Goal: Task Accomplishment & Management: Complete application form

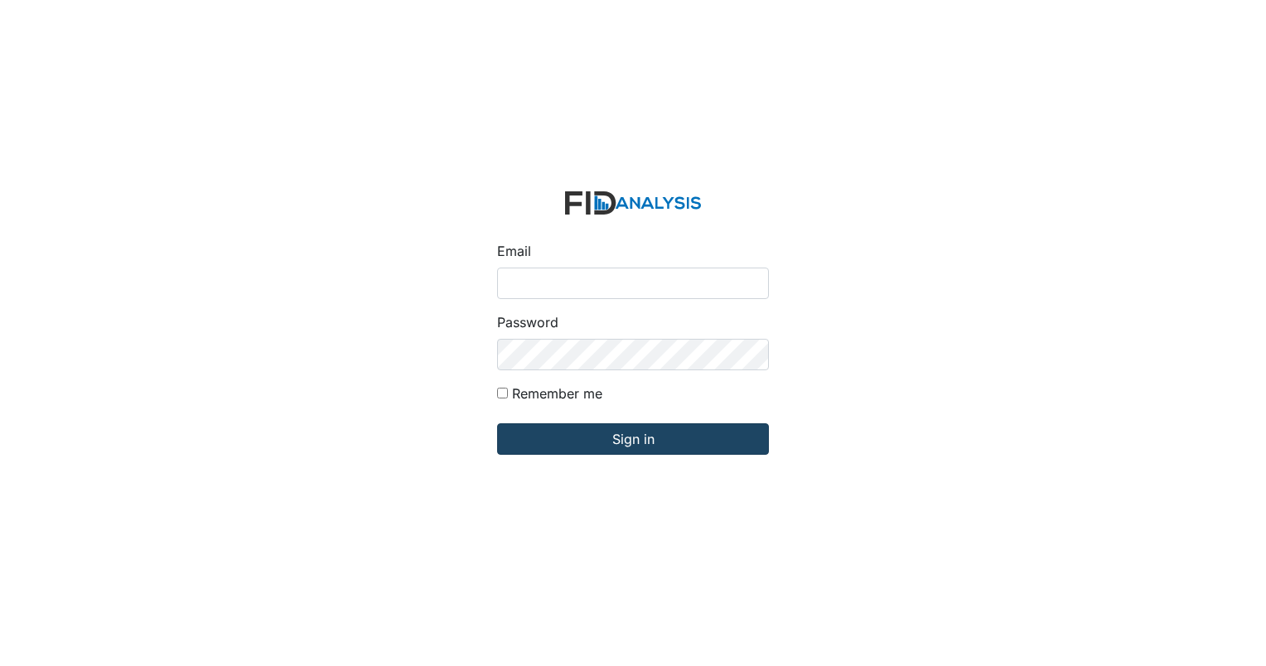
type input "dstallings@lifeincorporated.com"
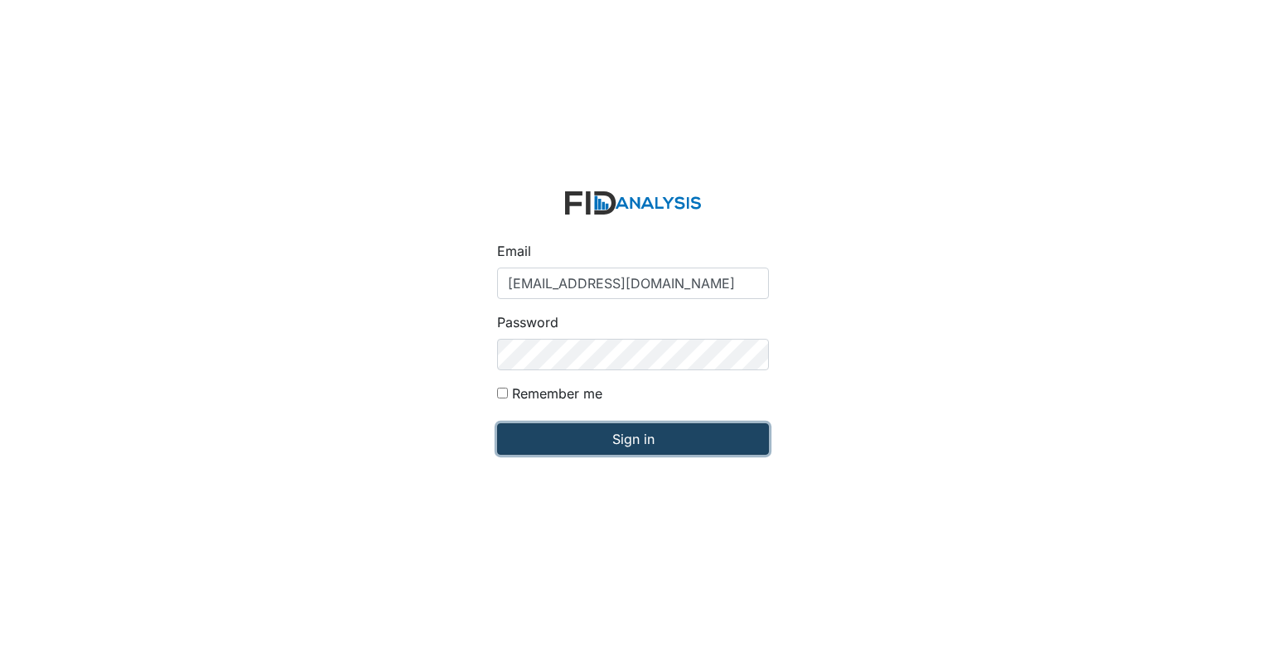
click at [569, 433] on input "Sign in" at bounding box center [633, 438] width 272 height 31
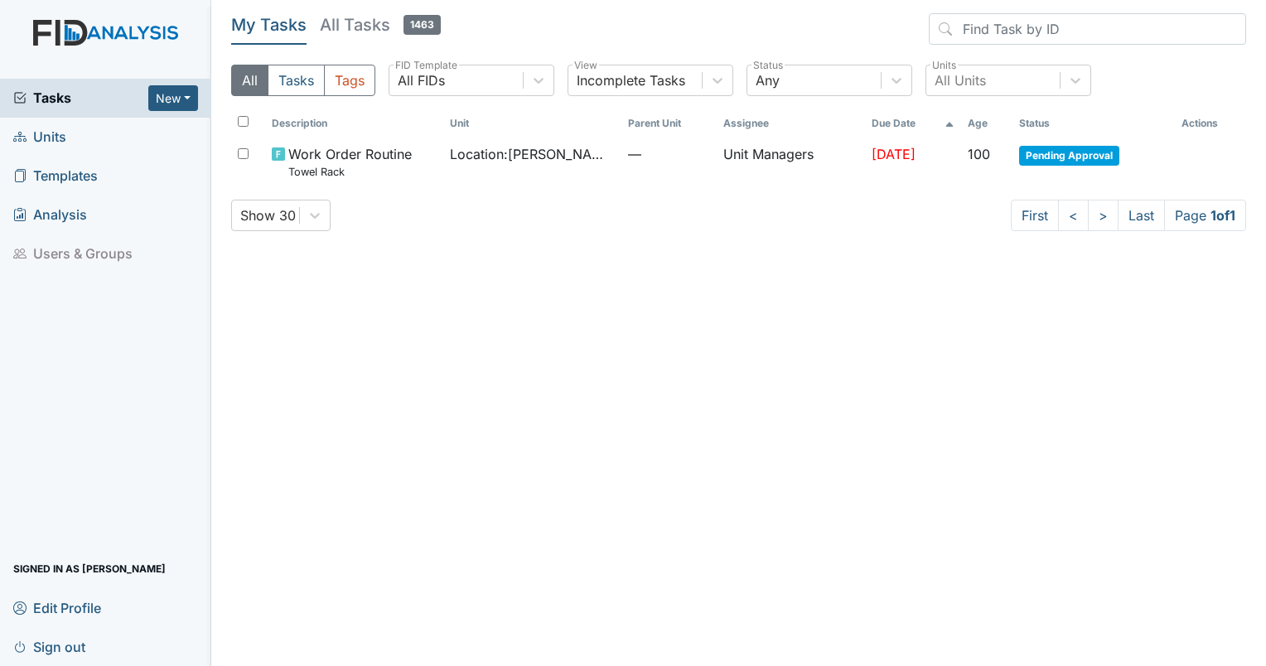
click at [71, 130] on link "Units" at bounding box center [105, 137] width 211 height 39
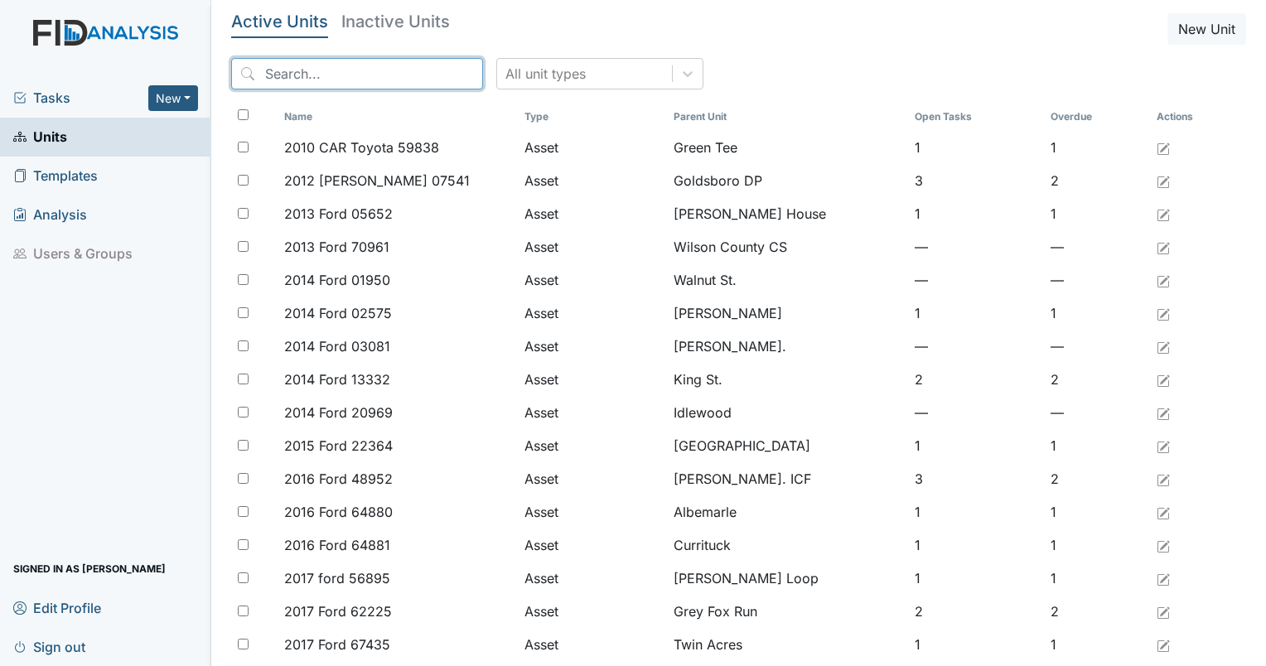
click at [402, 76] on input "search" at bounding box center [357, 73] width 252 height 31
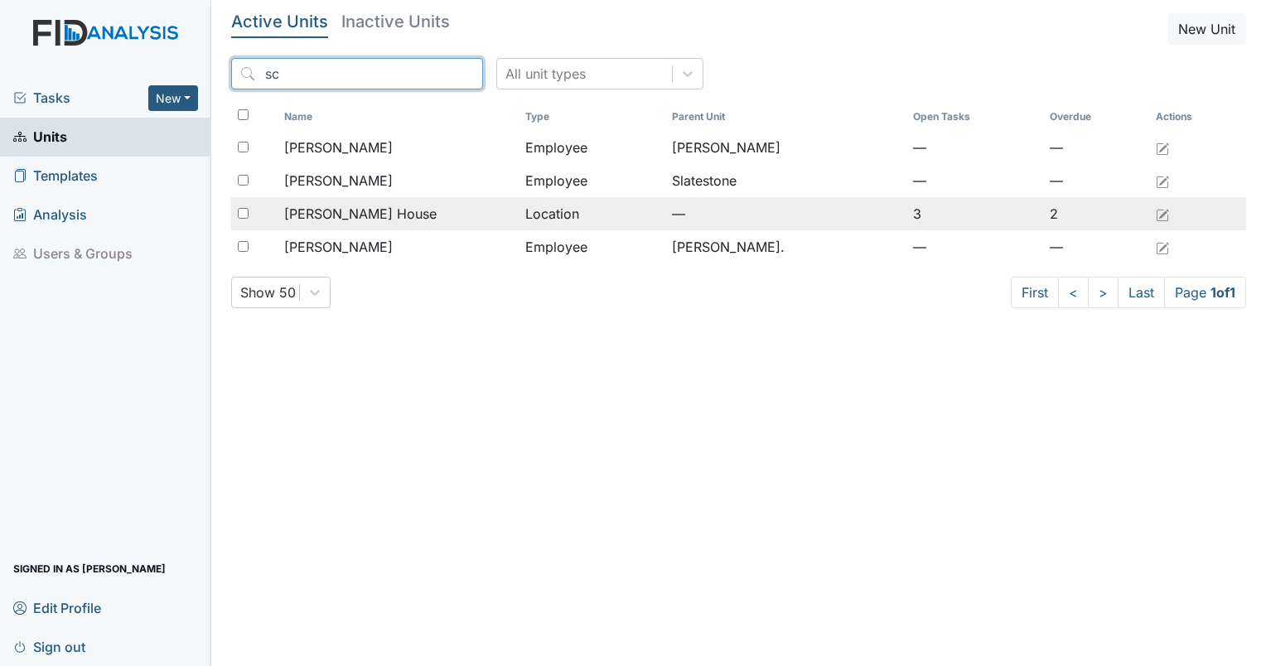
type input "sc"
click at [248, 212] on input "checkbox" at bounding box center [243, 213] width 11 height 11
checkbox input "true"
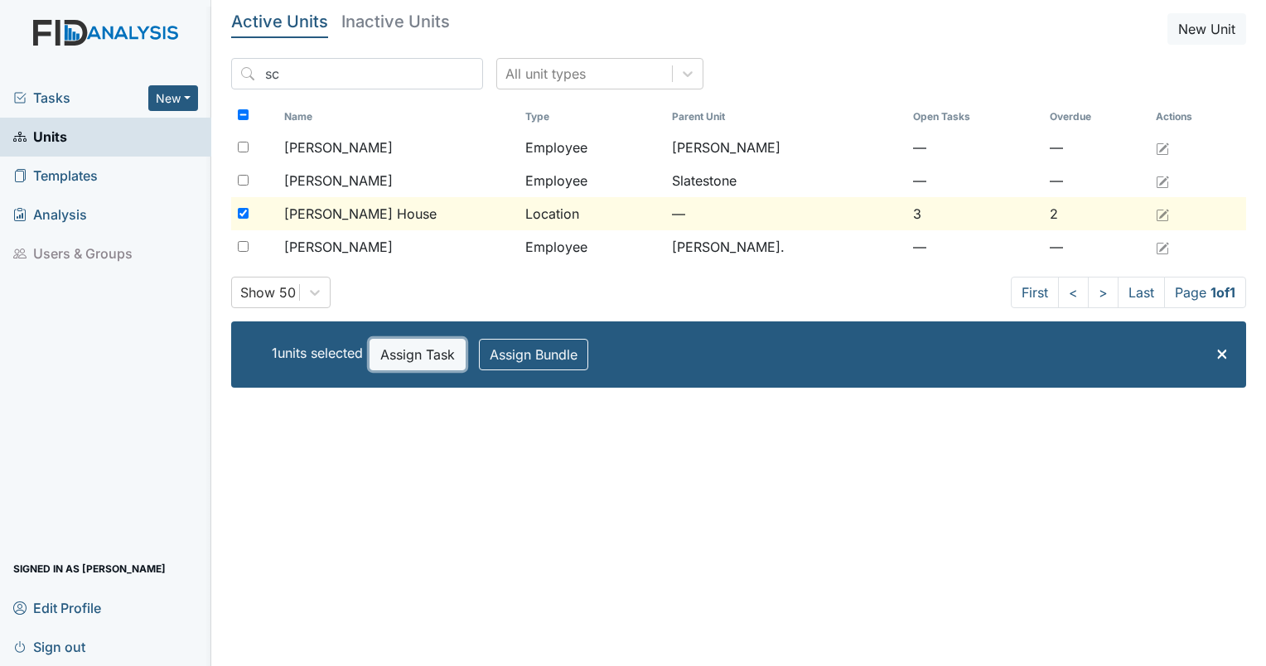
click at [443, 361] on button "Assign Task" at bounding box center [418, 354] width 96 height 31
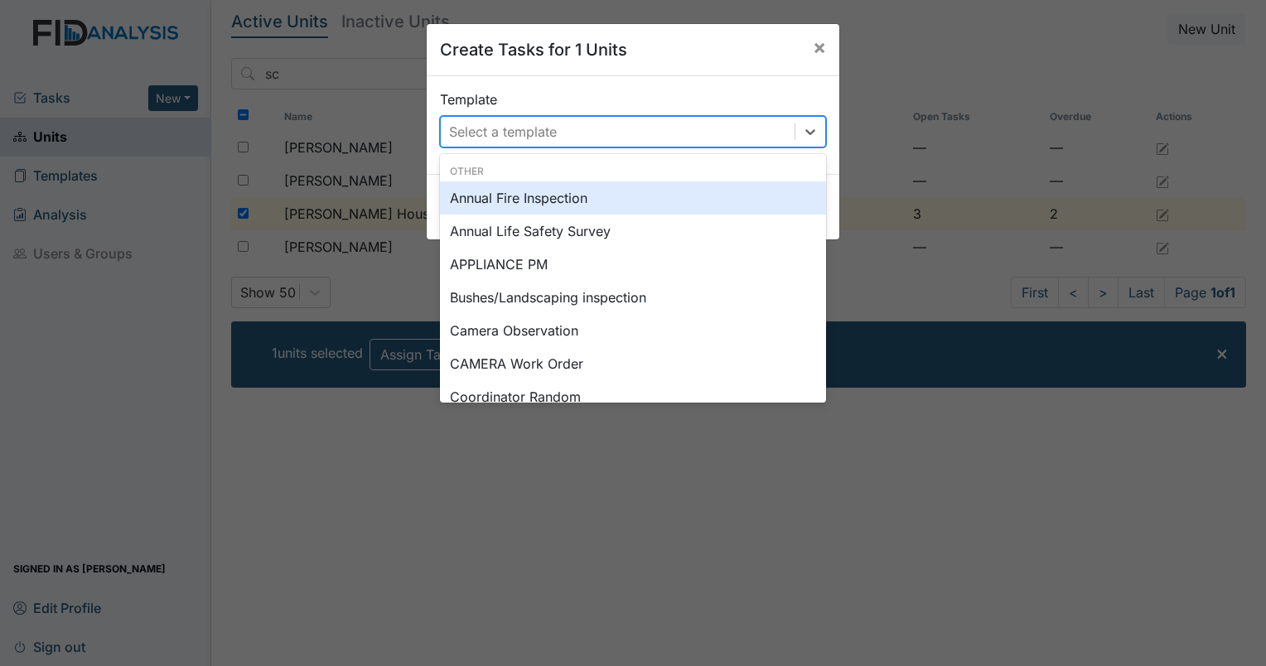
click at [526, 126] on div "Select a template" at bounding box center [503, 132] width 108 height 20
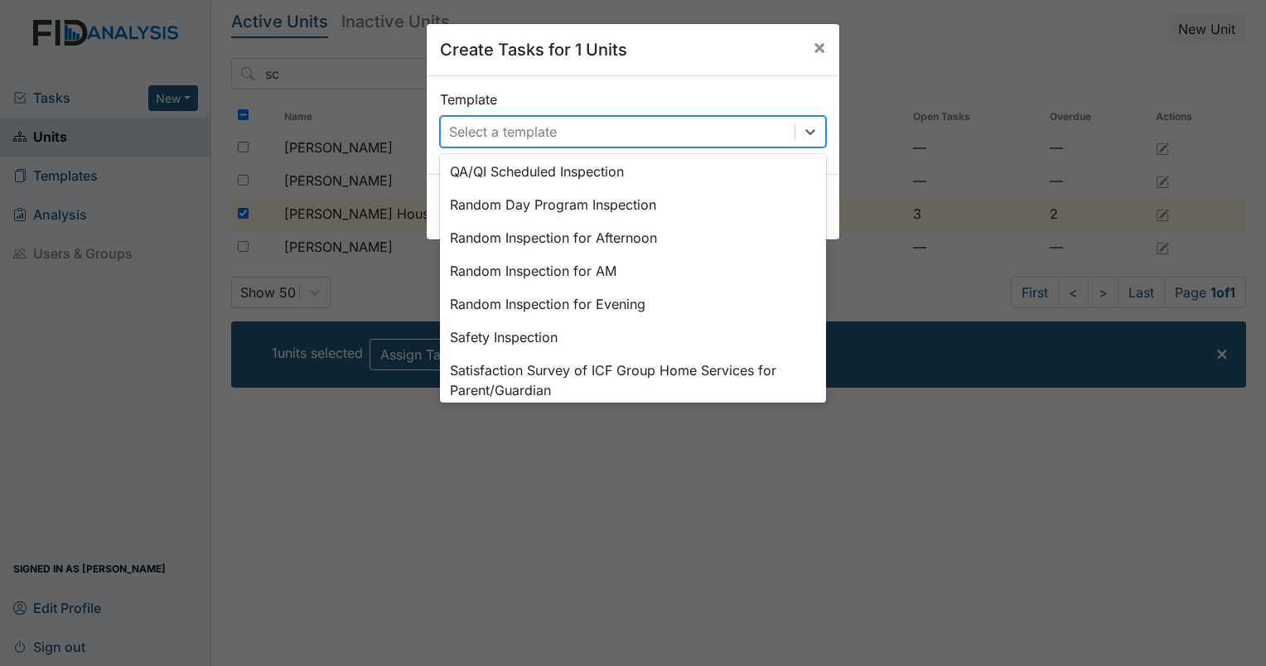
scroll to position [769, 0]
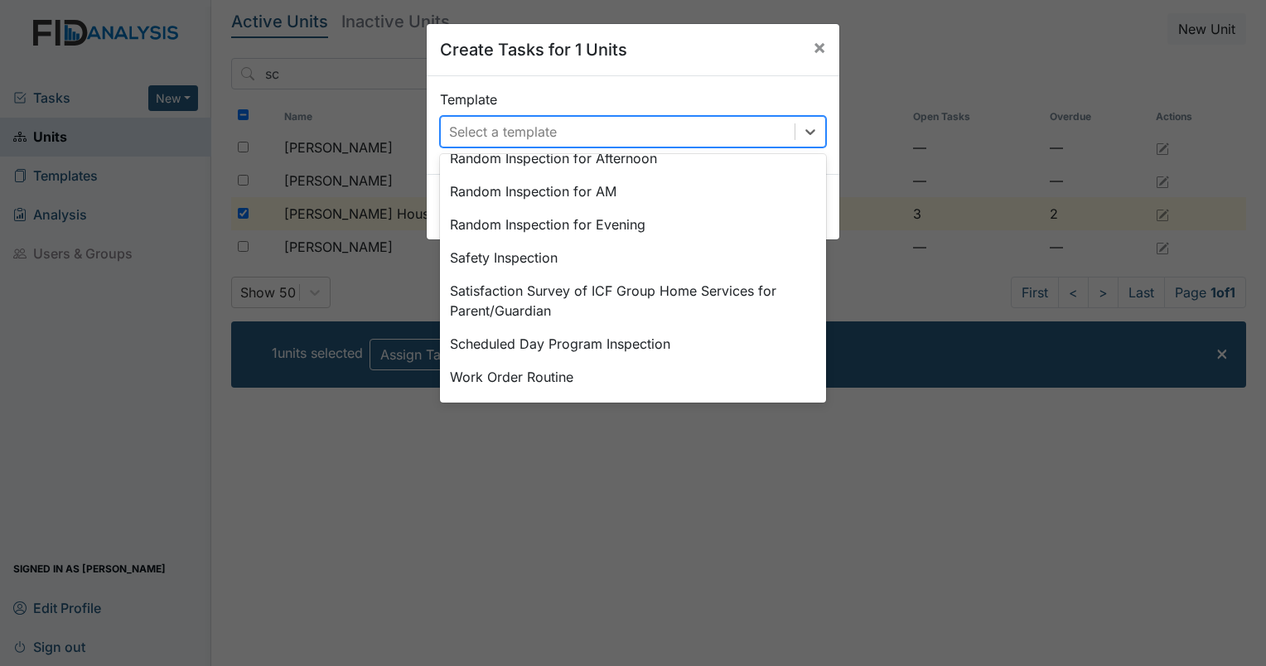
click at [593, 385] on div "Work Order Routine" at bounding box center [633, 376] width 386 height 33
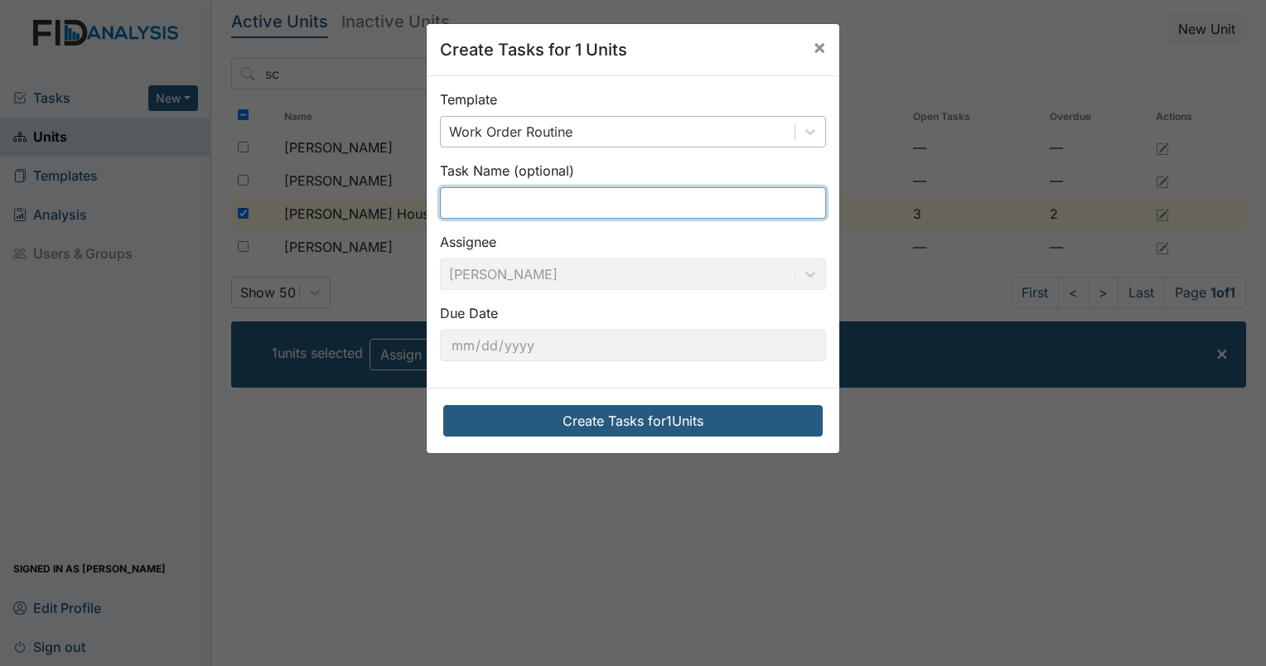
click at [645, 212] on input "text" at bounding box center [633, 202] width 386 height 31
type input "Brake Light"
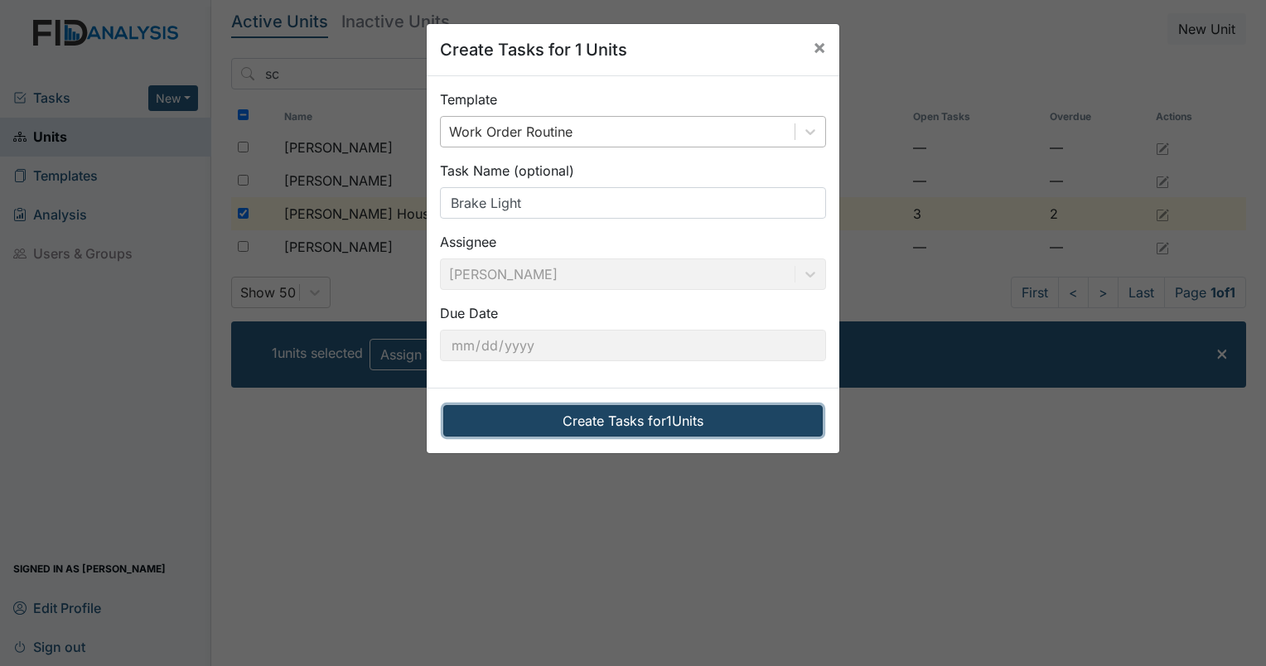
click at [579, 421] on button "Create Tasks for 1 Units" at bounding box center [633, 420] width 380 height 31
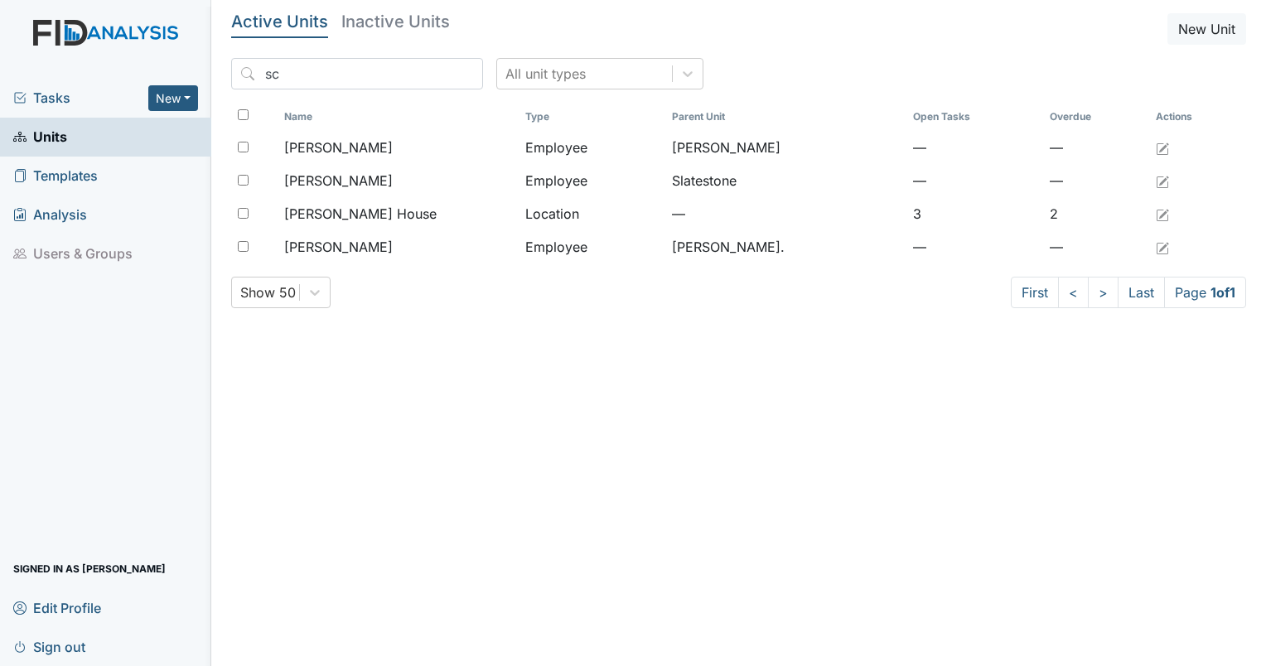
click at [63, 99] on span "Tasks" at bounding box center [80, 98] width 135 height 20
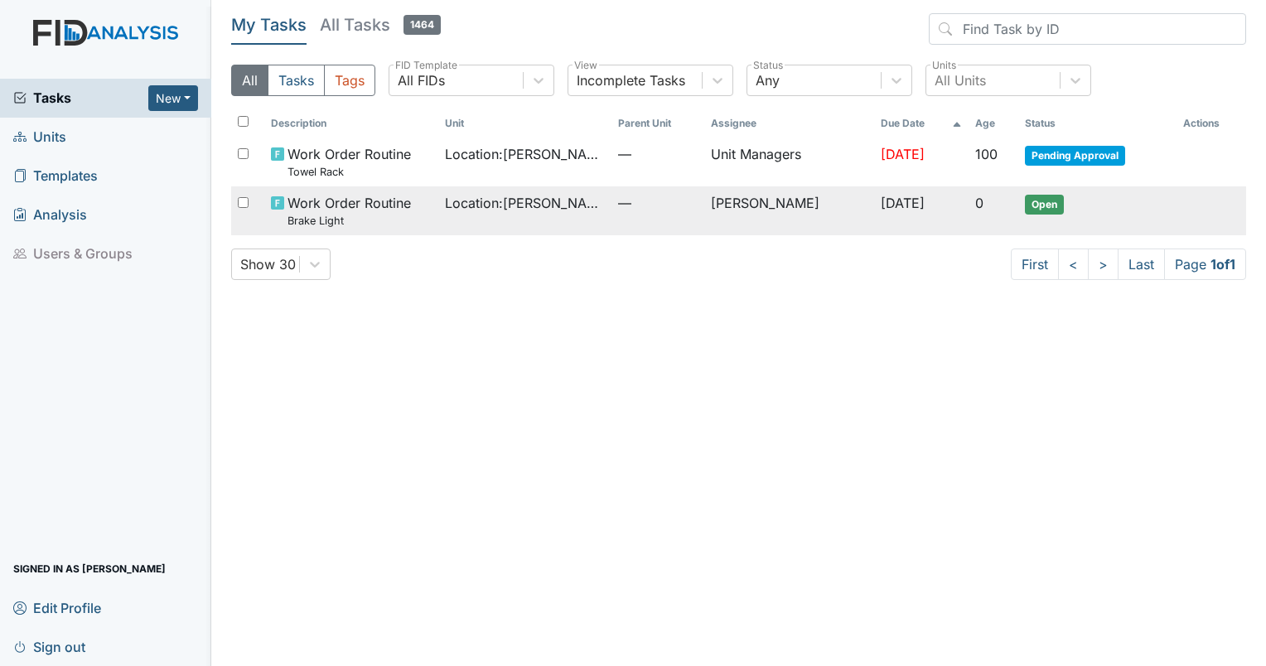
click at [1053, 202] on span "Open" at bounding box center [1044, 205] width 39 height 20
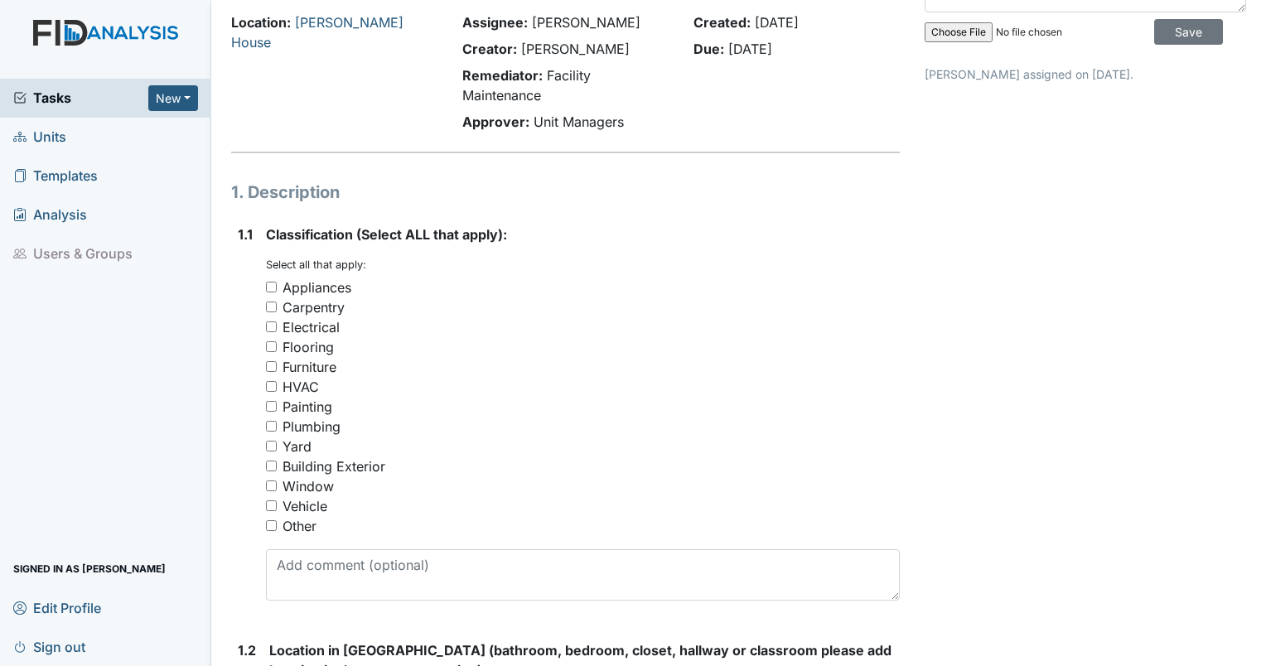
scroll to position [99, 0]
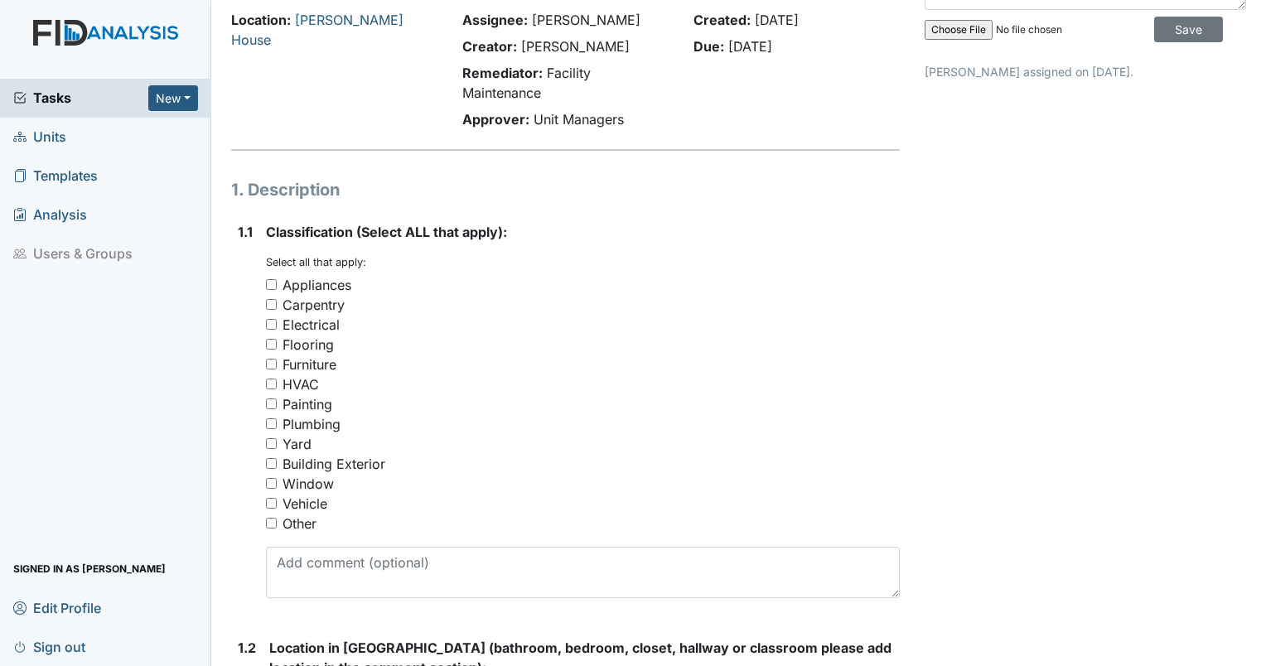
click at [325, 506] on div "Vehicle" at bounding box center [305, 504] width 45 height 20
click at [277, 506] on input "Vehicle" at bounding box center [271, 503] width 11 height 11
checkbox input "true"
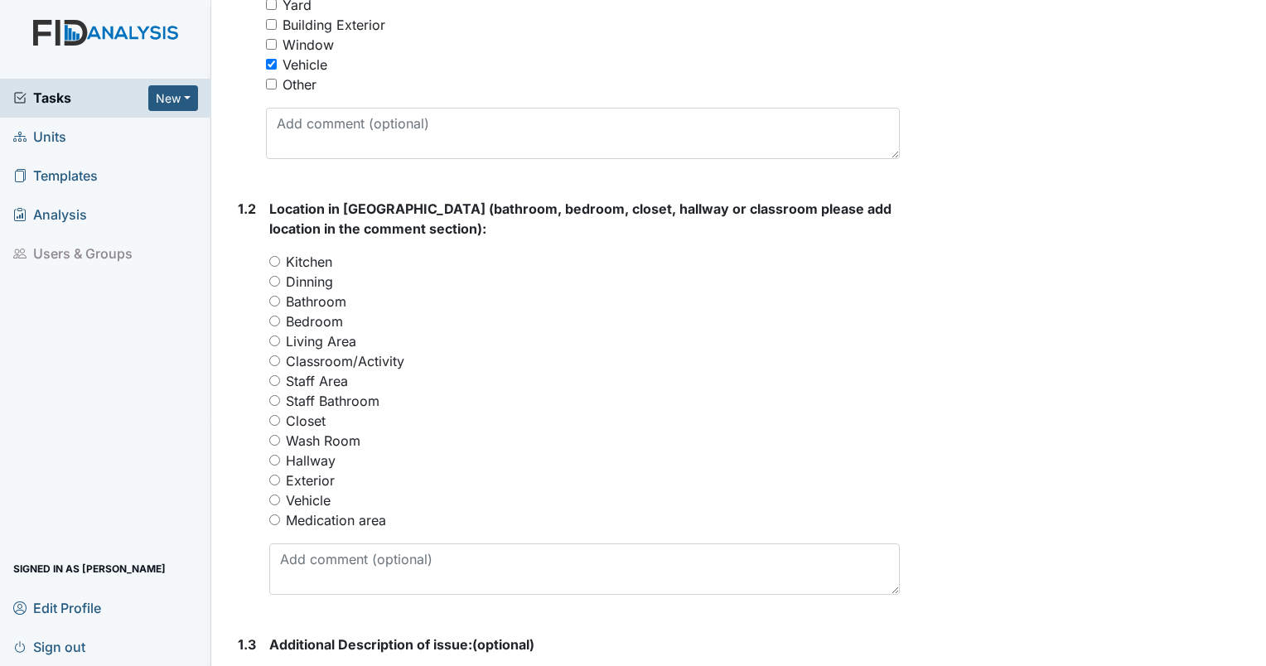
scroll to position [546, 0]
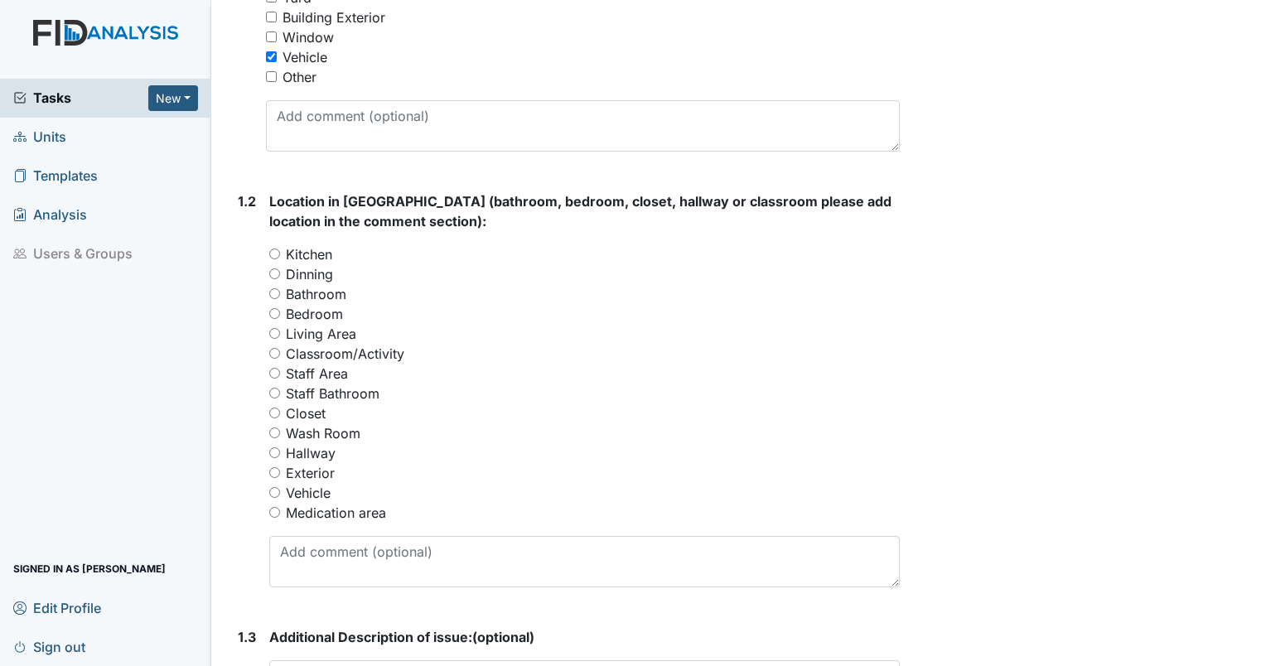
click at [328, 480] on label "Exterior" at bounding box center [310, 473] width 49 height 20
click at [280, 478] on input "Exterior" at bounding box center [274, 472] width 11 height 11
radio input "true"
click at [318, 494] on label "Vehicle" at bounding box center [308, 493] width 45 height 20
click at [280, 494] on input "Vehicle" at bounding box center [274, 492] width 11 height 11
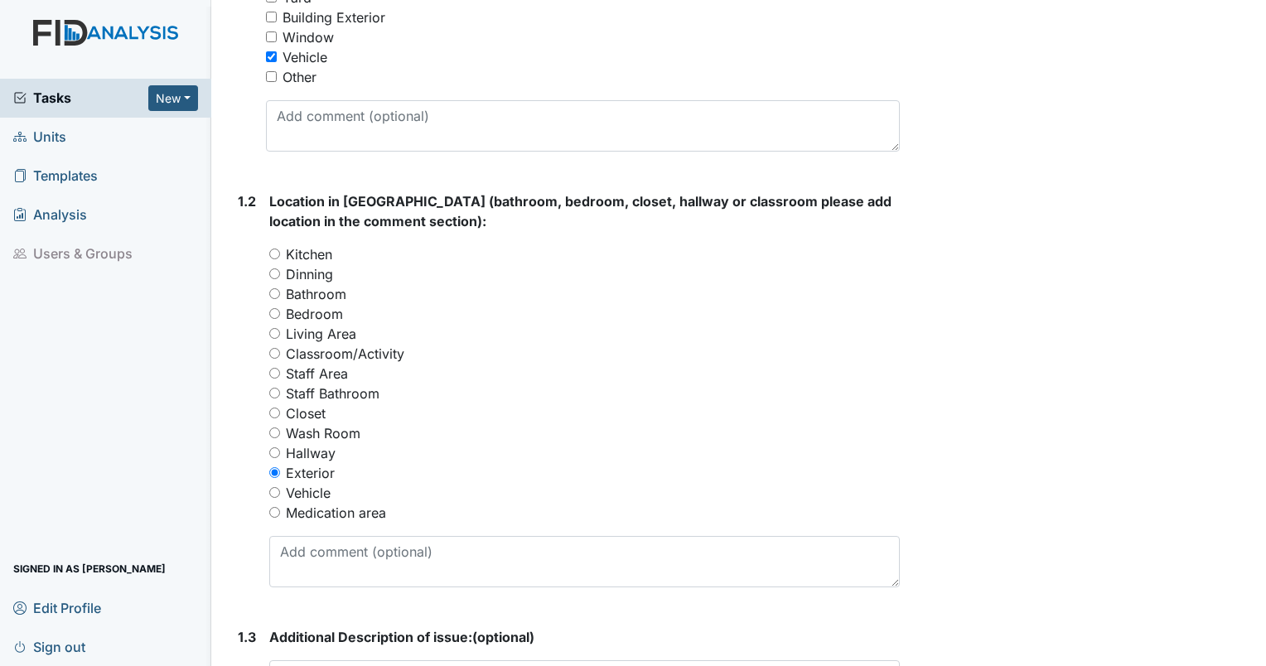
radio input "true"
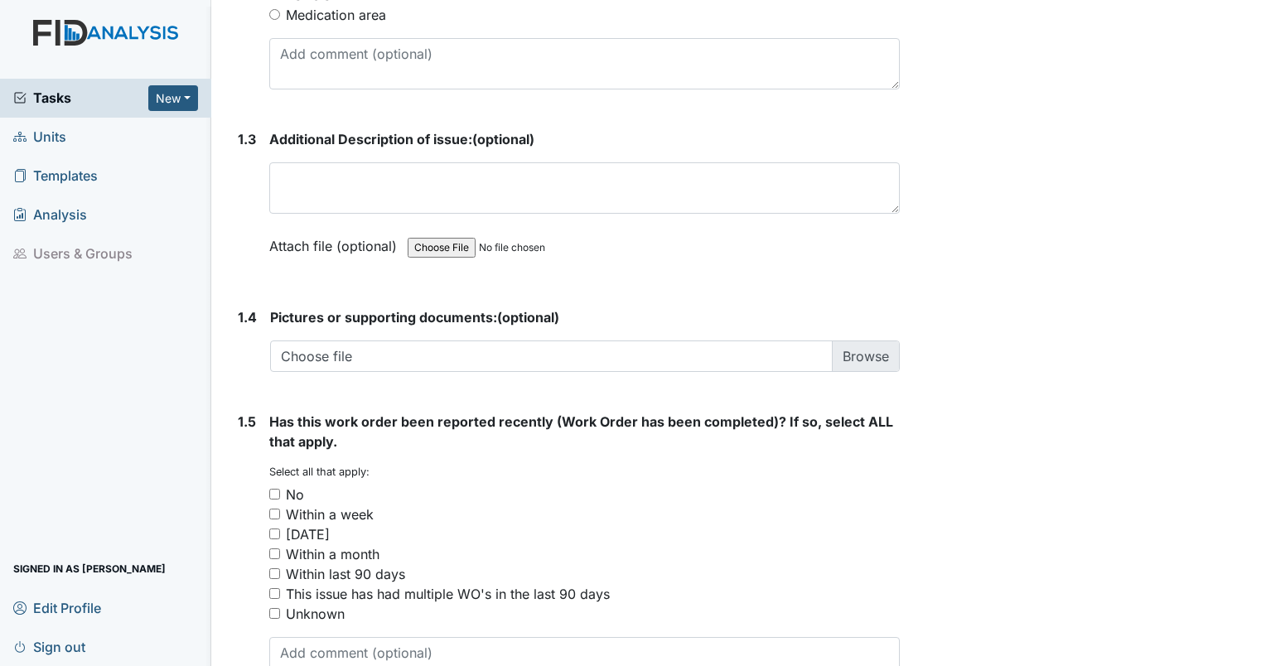
scroll to position [1047, 0]
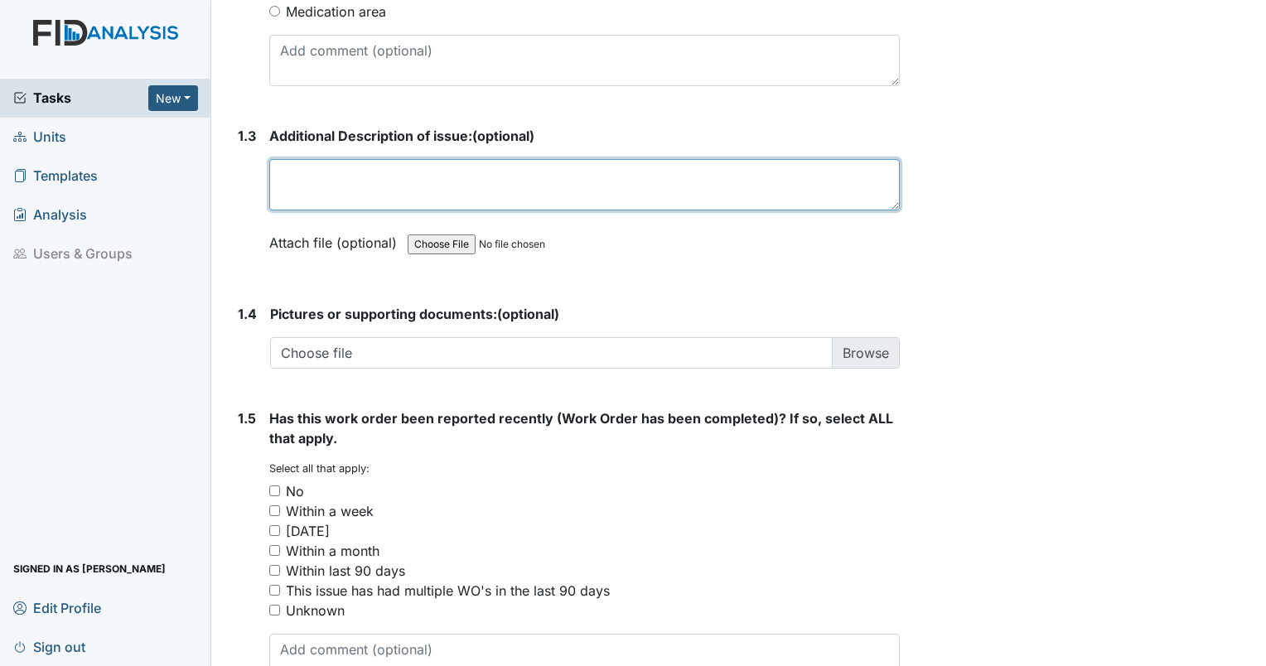
click at [422, 196] on textarea at bounding box center [584, 184] width 631 height 51
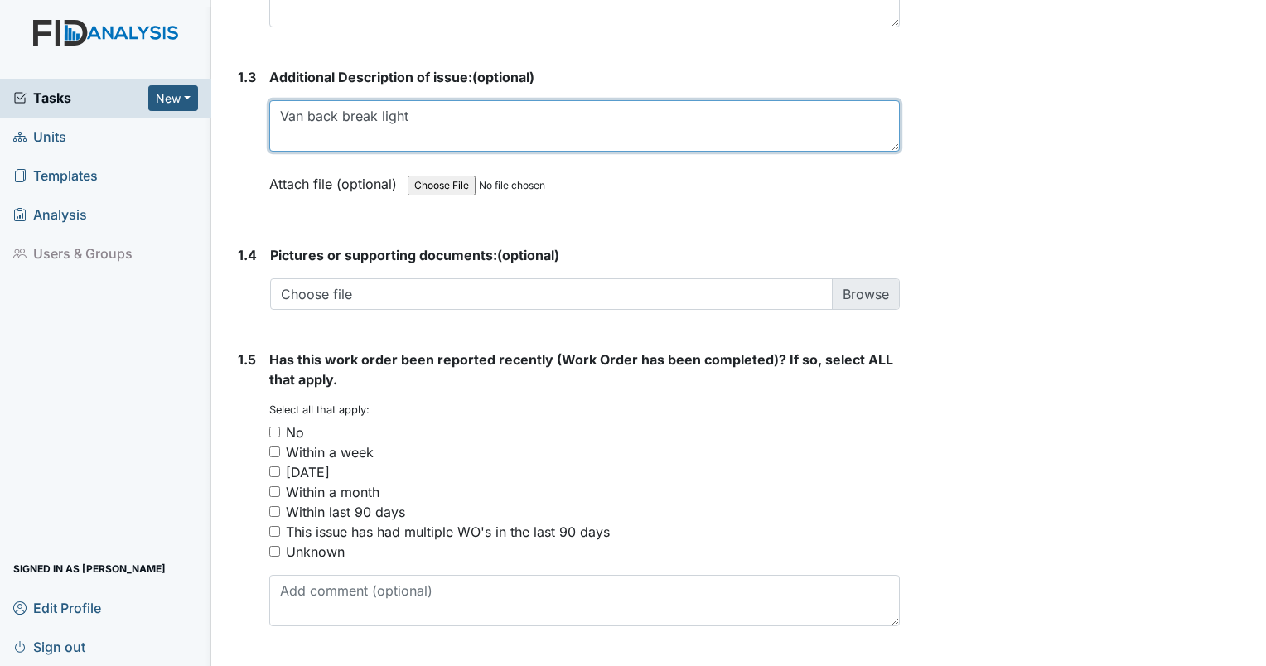
scroll to position [1149, 0]
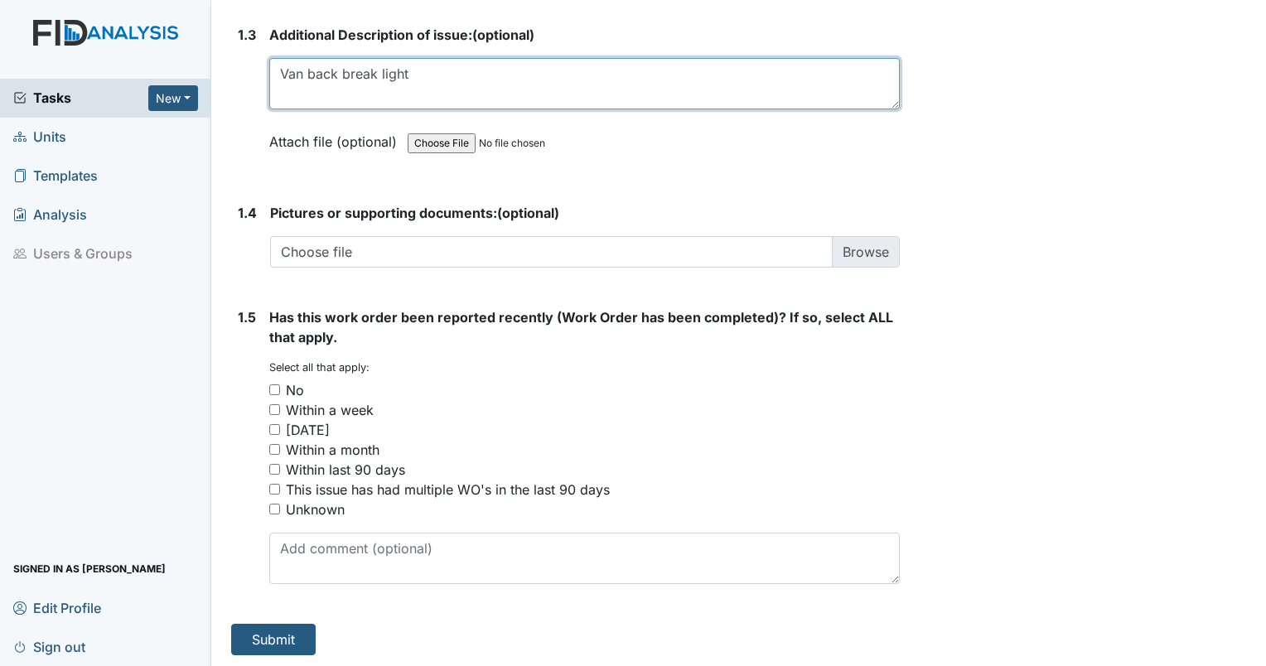
type textarea "Van back break light"
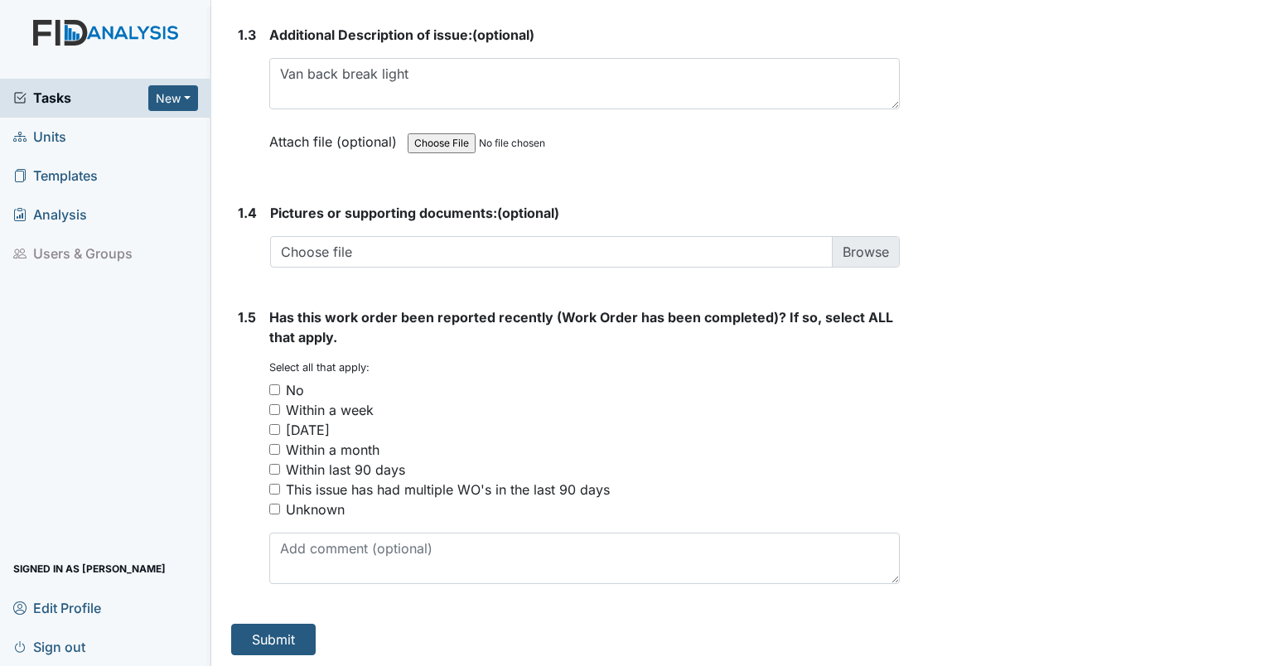
click at [274, 385] on input "No" at bounding box center [274, 390] width 11 height 11
checkbox input "true"
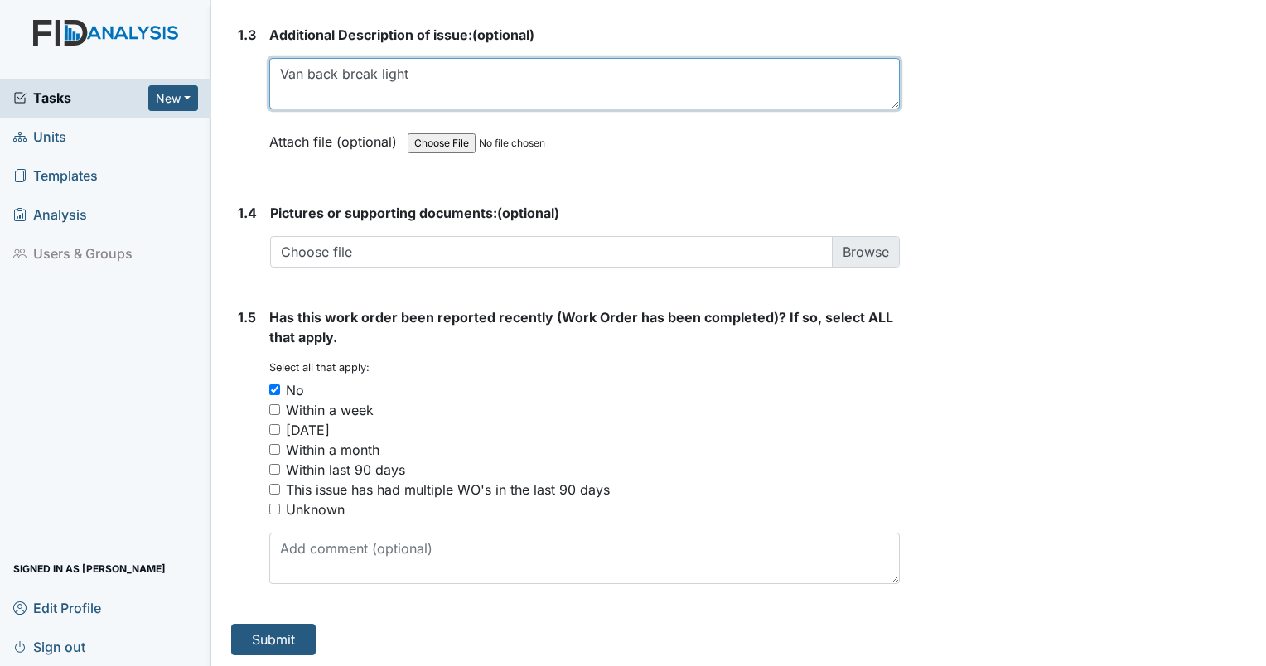
click at [517, 80] on textarea "Van back break light" at bounding box center [584, 83] width 631 height 51
type textarea "Van back break light passenger side."
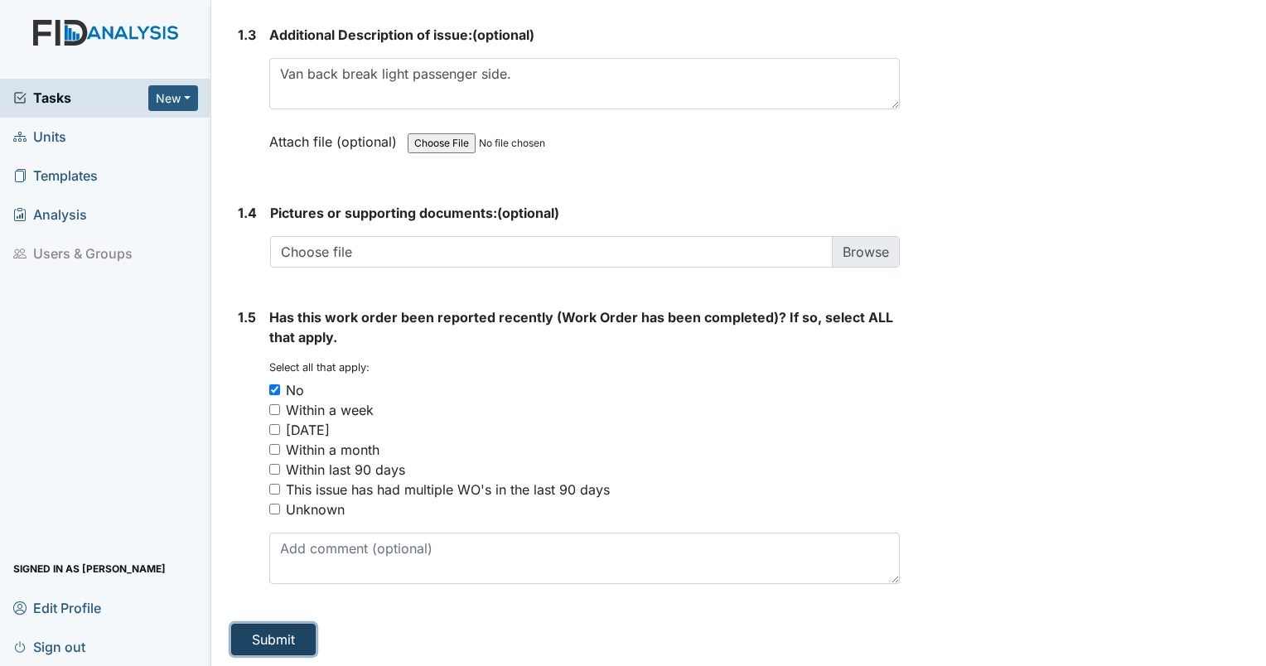
click at [265, 645] on button "Submit" at bounding box center [273, 639] width 85 height 31
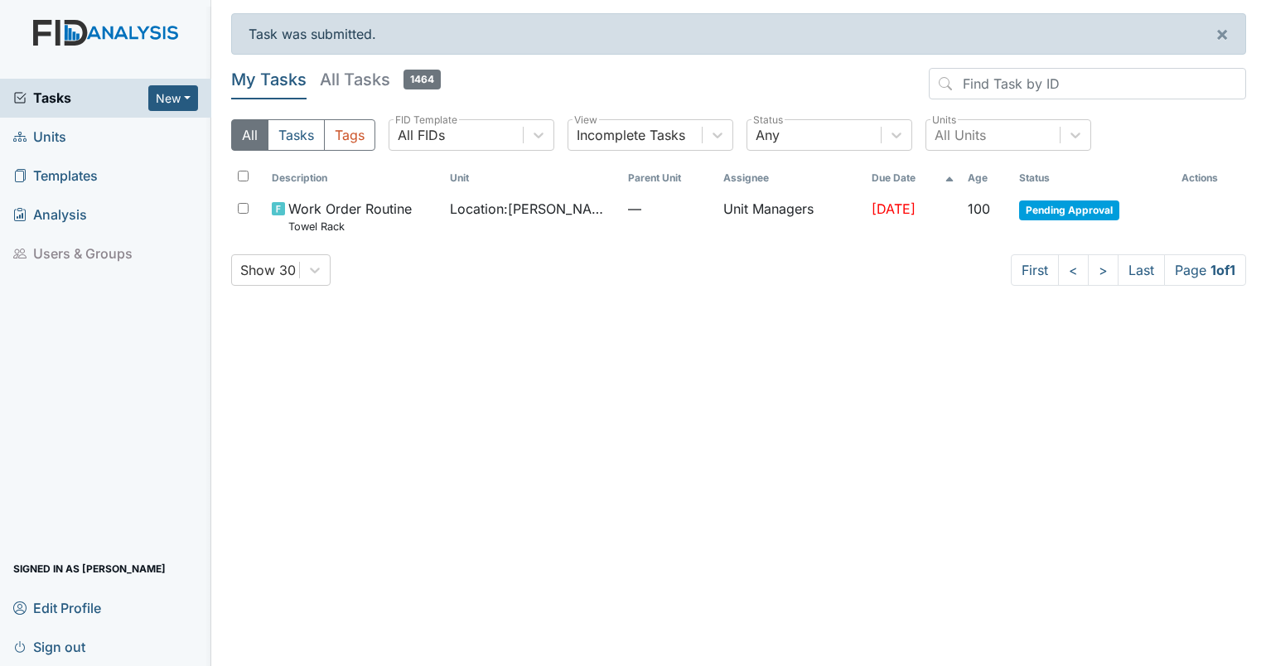
click at [75, 643] on span "Sign out" at bounding box center [49, 647] width 72 height 26
